Goal: Navigation & Orientation: Understand site structure

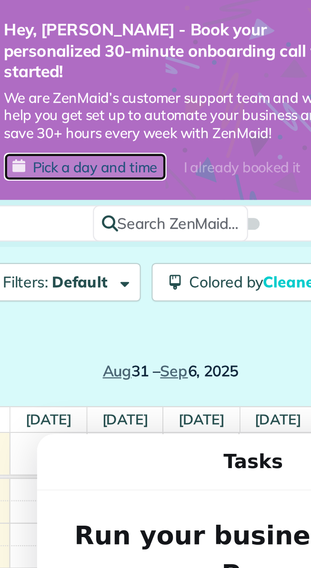
click at [133, 70] on span "Pick a day and time" at bounding box center [136, 74] width 55 height 8
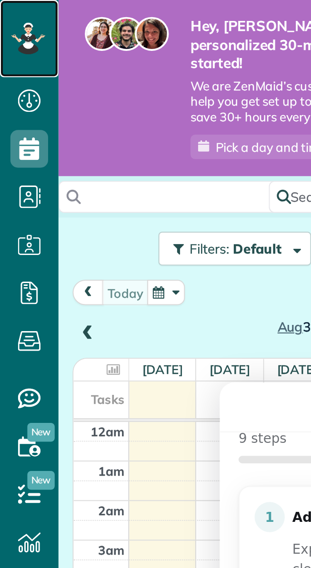
click at [13, 21] on icon at bounding box center [14, 22] width 6 height 6
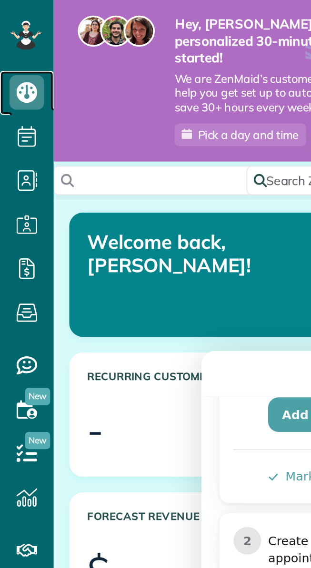
click at [14, 53] on icon at bounding box center [14, 50] width 19 height 19
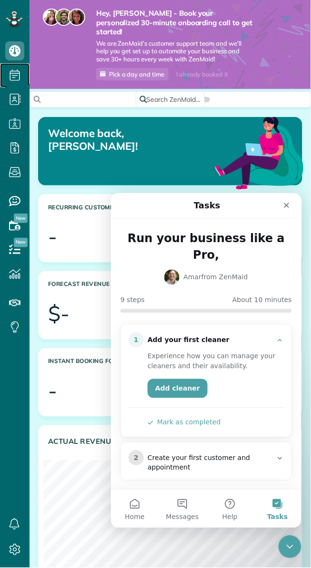
click at [11, 81] on icon at bounding box center [14, 75] width 19 height 19
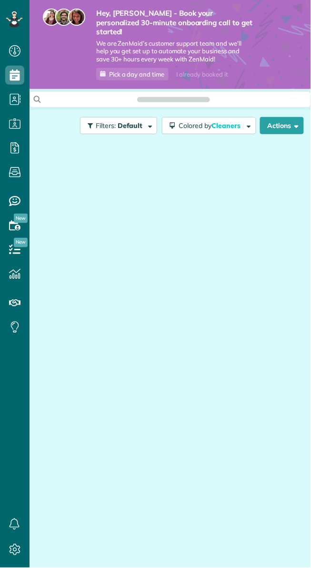
scroll to position [4, 4]
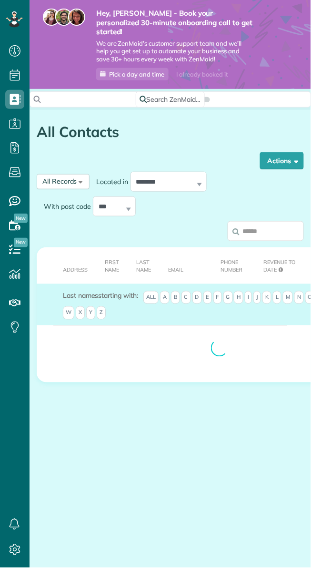
scroll to position [4, 4]
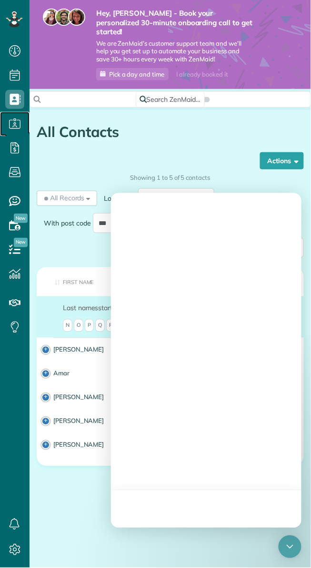
click at [15, 134] on span "Cleaners" at bounding box center [14, 133] width 19 height 0
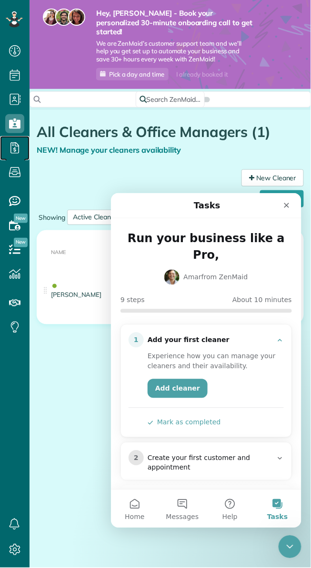
click at [14, 158] on span "Payroll / Earnings" at bounding box center [14, 158] width 19 height 0
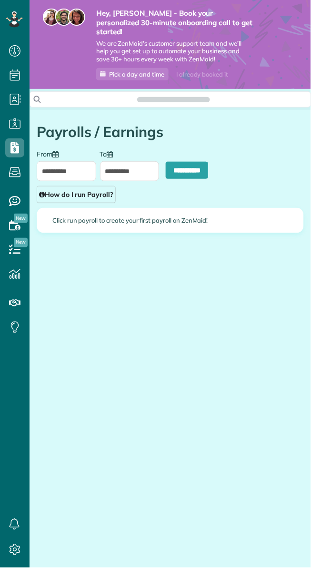
scroll to position [4, 4]
type input "**********"
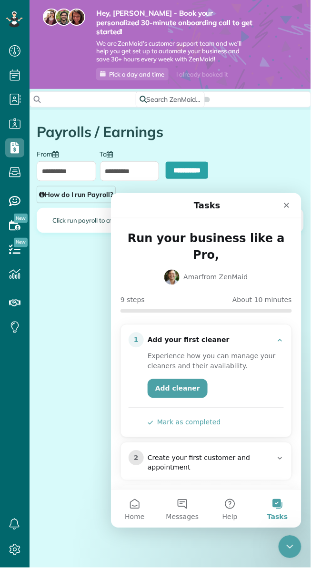
scroll to position [0, 0]
click at [17, 185] on li "Service ratings" at bounding box center [15, 199] width 30 height 29
click at [17, 174] on use at bounding box center [14, 173] width 11 height 10
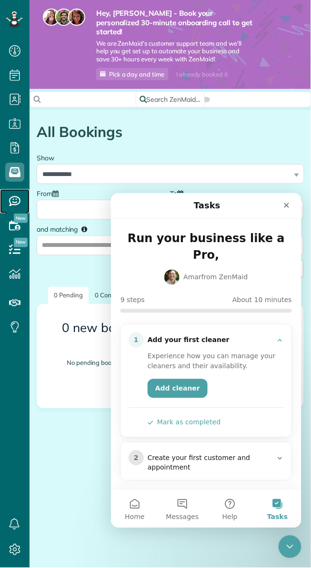
click at [21, 207] on icon at bounding box center [14, 201] width 19 height 19
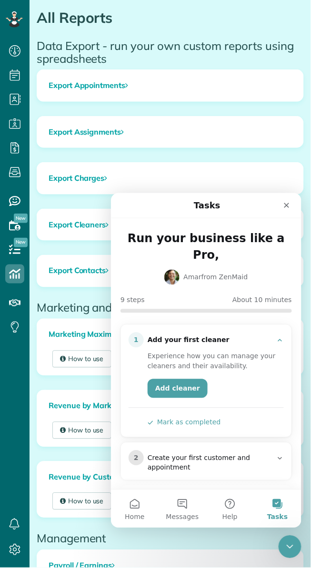
scroll to position [118, 0]
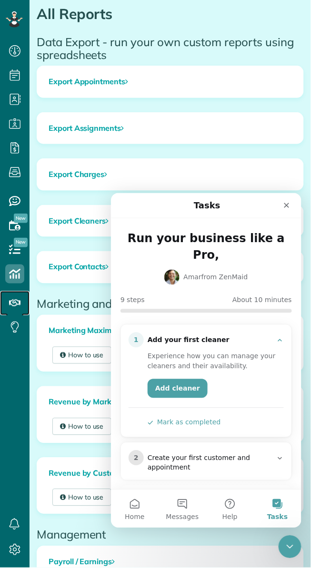
click at [17, 305] on use at bounding box center [14, 303] width 11 height 7
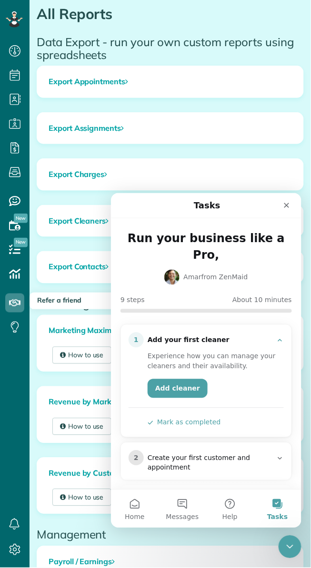
click at [17, 340] on ul "Dashboard Scheduling Calendar View List View Dispatch View - Weekly scheduling …" at bounding box center [15, 203] width 30 height 329
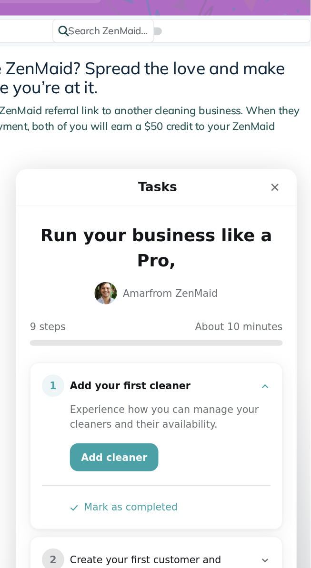
click at [189, 179] on icon "Close" at bounding box center [192, 182] width 8 height 8
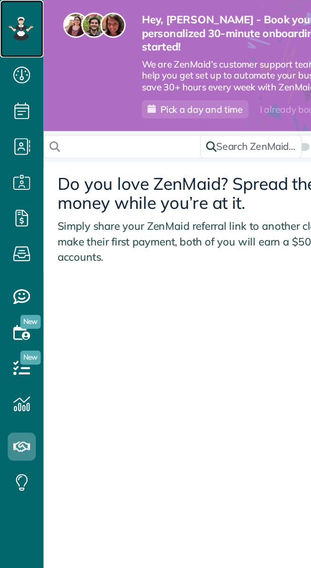
click at [13, 21] on icon at bounding box center [14, 19] width 6 height 6
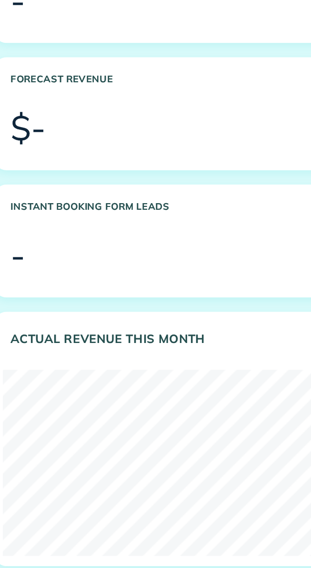
scroll to position [116, 0]
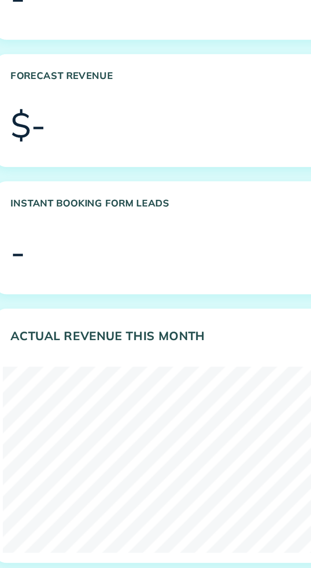
click at [153, 266] on div at bounding box center [176, 276] width 231 height 21
click at [53, 267] on div "-" at bounding box center [52, 275] width 9 height 21
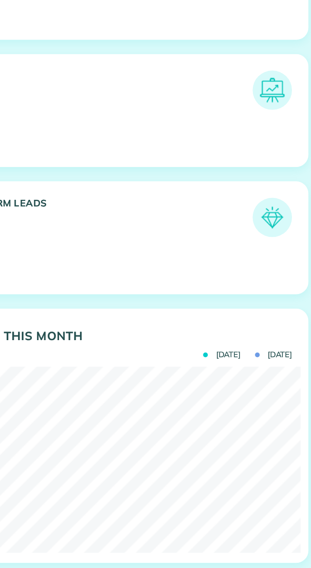
scroll to position [0, 0]
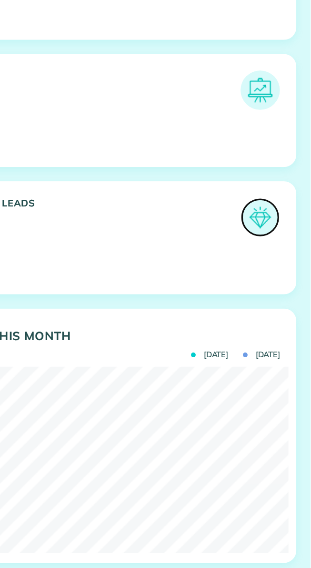
click at [282, 245] on img at bounding box center [280, 254] width 19 height 19
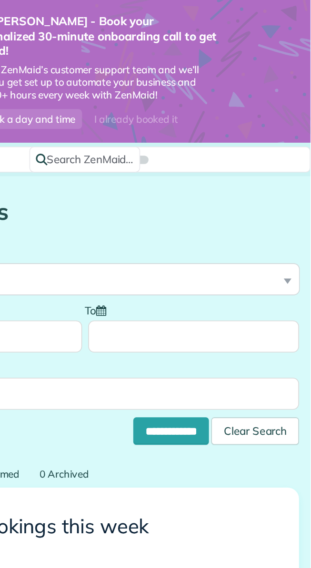
click at [171, 95] on span "Search ZenMaid…" at bounding box center [174, 100] width 54 height 10
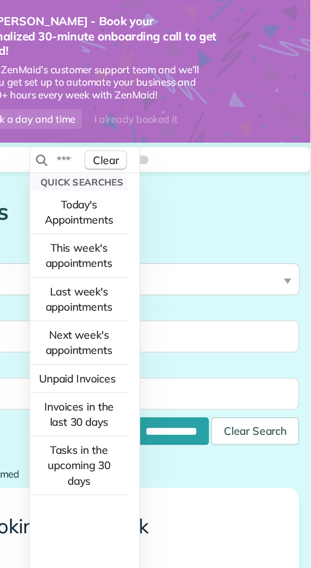
click at [252, 171] on html "Dashboard Scheduling Calendar View List View Dispatch View - Weekly scheduling …" at bounding box center [155, 284] width 311 height 568
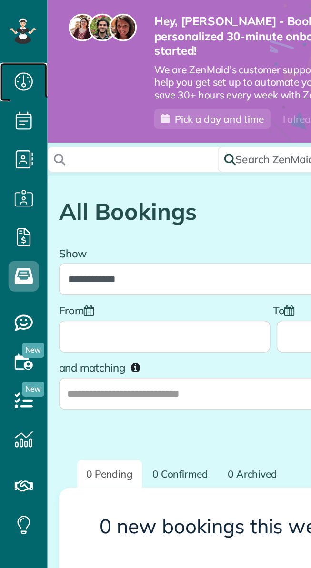
click at [13, 56] on use at bounding box center [14, 50] width 11 height 11
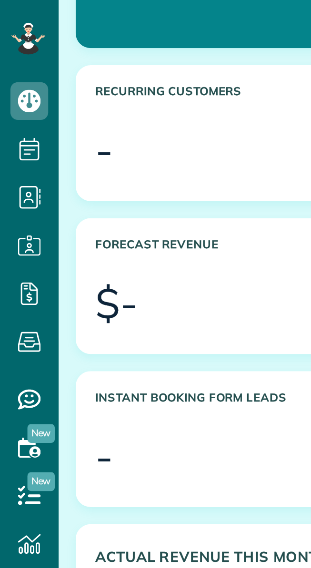
scroll to position [161, 0]
click at [78, 120] on h3 "Forecast Revenue" at bounding box center [158, 132] width 220 height 24
click at [114, 145] on div at bounding box center [182, 154] width 219 height 21
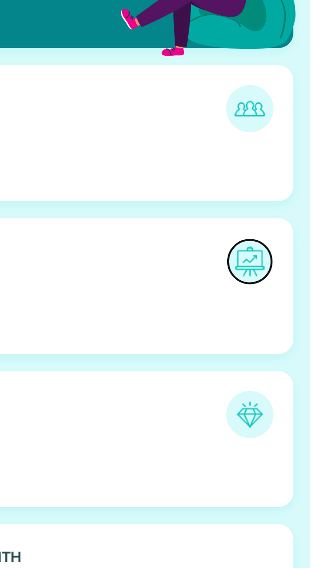
click at [276, 128] on img at bounding box center [280, 131] width 19 height 19
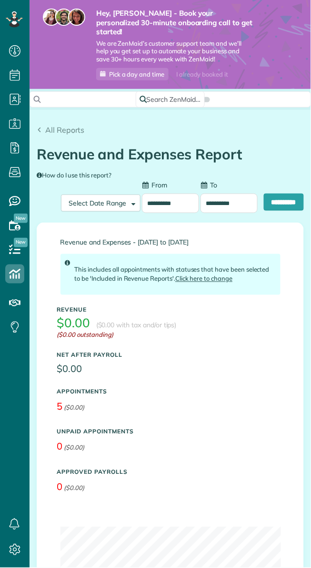
scroll to position [4, 4]
type input "**********"
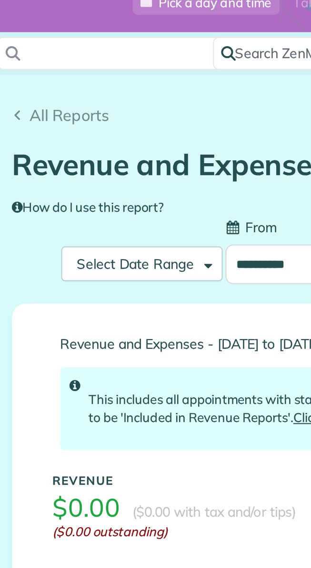
scroll to position [0, 0]
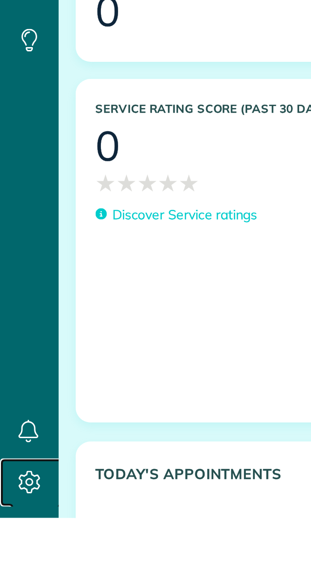
click at [17, 560] on icon at bounding box center [14, 550] width 19 height 19
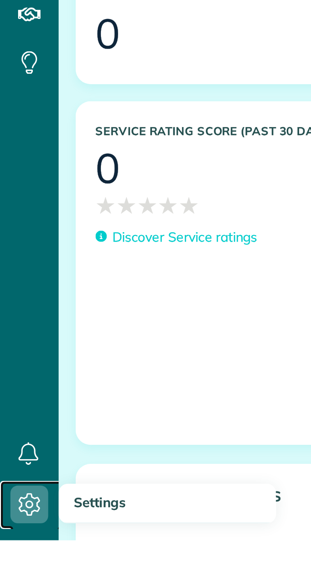
scroll to position [43, 0]
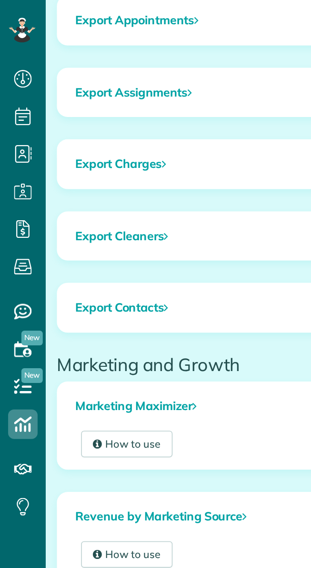
scroll to position [199, 0]
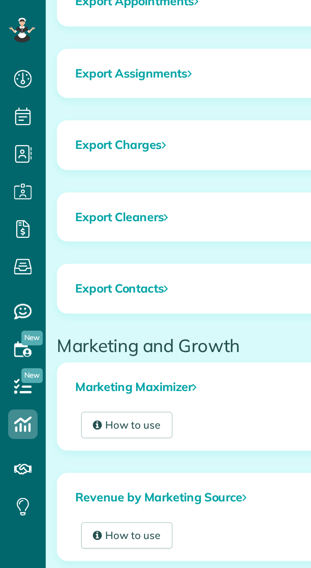
click at [80, 266] on link "How to use" at bounding box center [81, 274] width 59 height 17
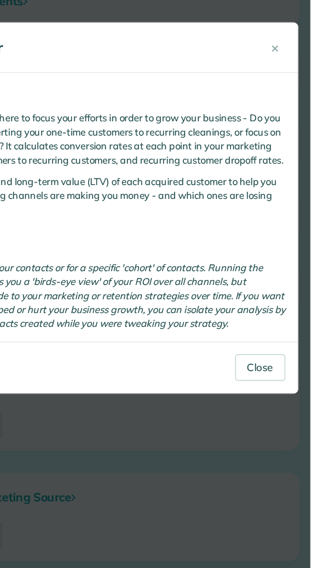
scroll to position [0, 0]
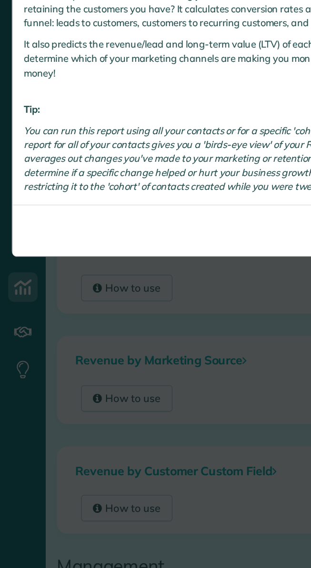
click at [123, 286] on div "× Marketing Maximizer How do I use this report? This report helps you figure ou…" at bounding box center [155, 284] width 311 height 568
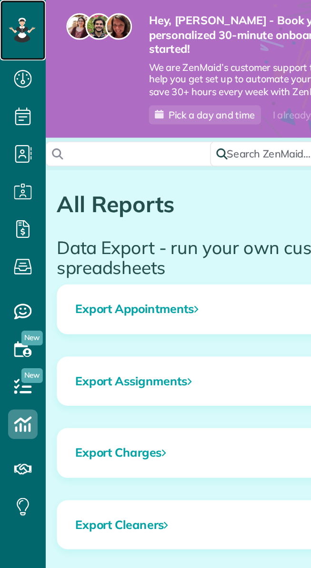
click at [12, 23] on icon at bounding box center [14, 22] width 6 height 6
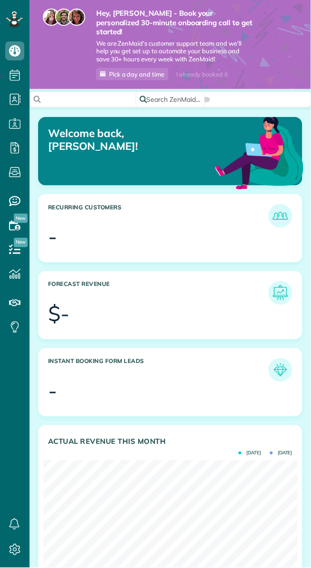
scroll to position [112, 254]
click at [17, 56] on use at bounding box center [14, 50] width 11 height 11
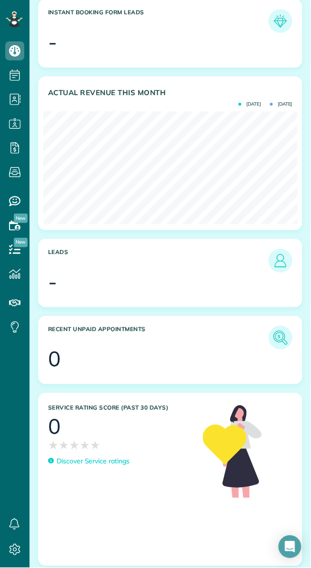
scroll to position [356, 0]
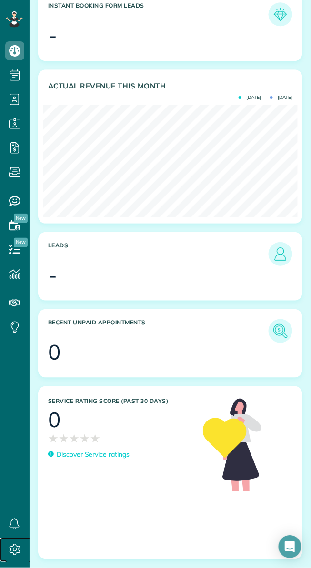
click at [19, 560] on span "Settings" at bounding box center [17, 560] width 25 height 0
